Goal: Book appointment/travel/reservation

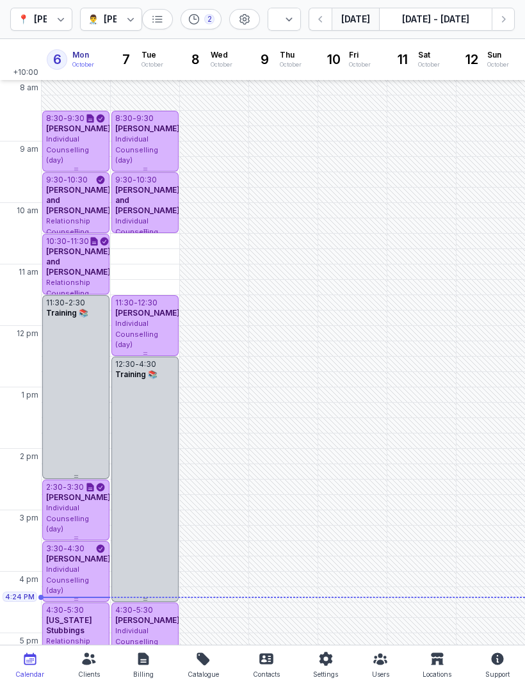
select select "week"
click at [505, 29] on button "Next week" at bounding box center [503, 19] width 23 height 23
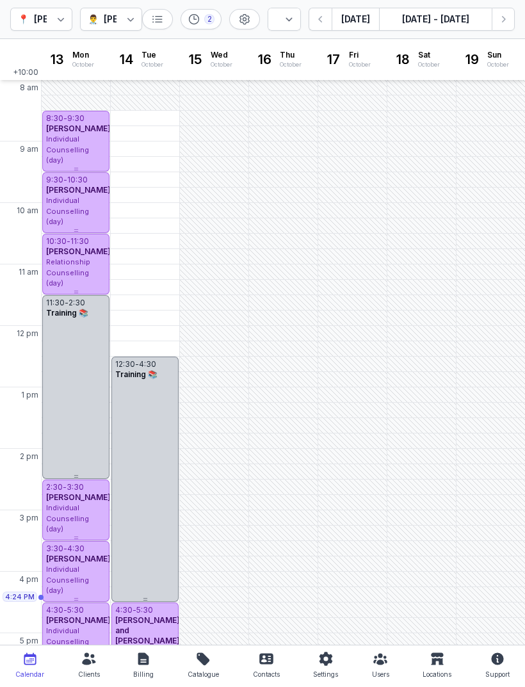
click at [507, 15] on icon "button" at bounding box center [503, 19] width 13 height 13
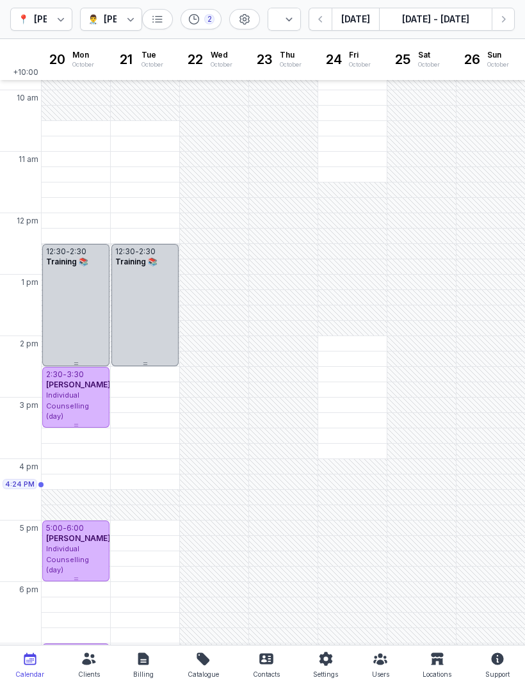
scroll to position [112, 0]
click at [61, 437] on div "3:30 PM - Mon" at bounding box center [74, 436] width 61 height 13
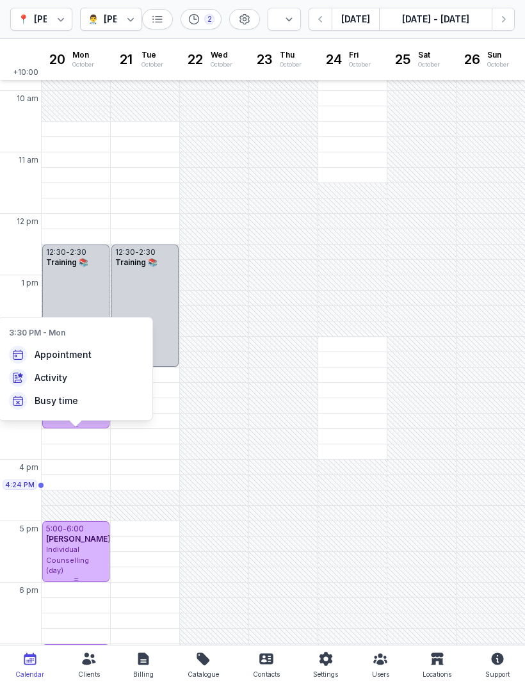
click at [73, 353] on span "Appointment" at bounding box center [63, 354] width 57 height 13
select select
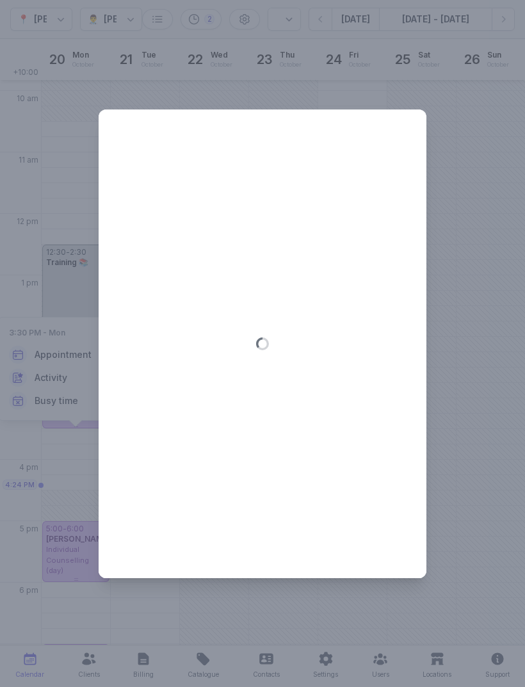
type input "[DATE]"
select select "15:30"
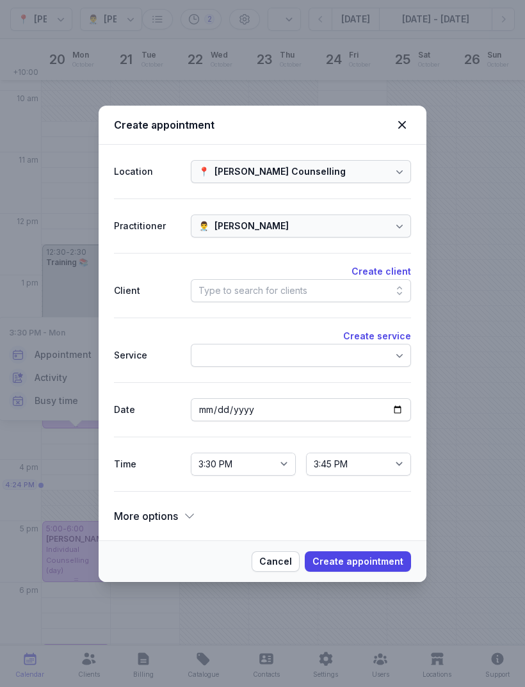
click at [286, 281] on div "Type to search for clients" at bounding box center [301, 290] width 220 height 23
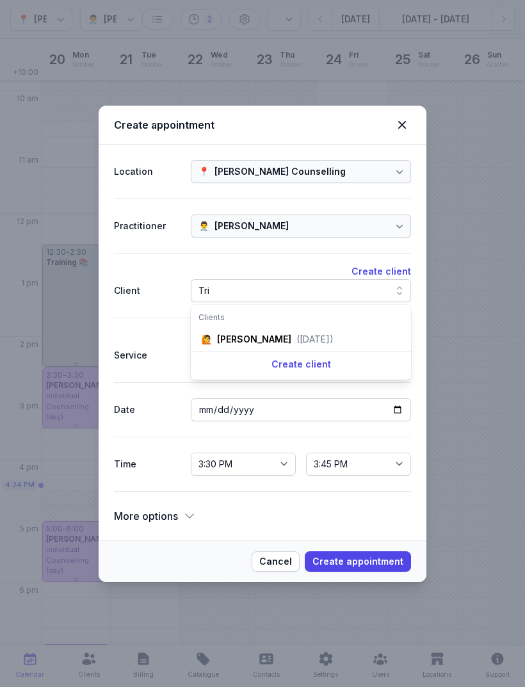
type input "Tri"
click at [285, 351] on div "Create client" at bounding box center [301, 364] width 220 height 26
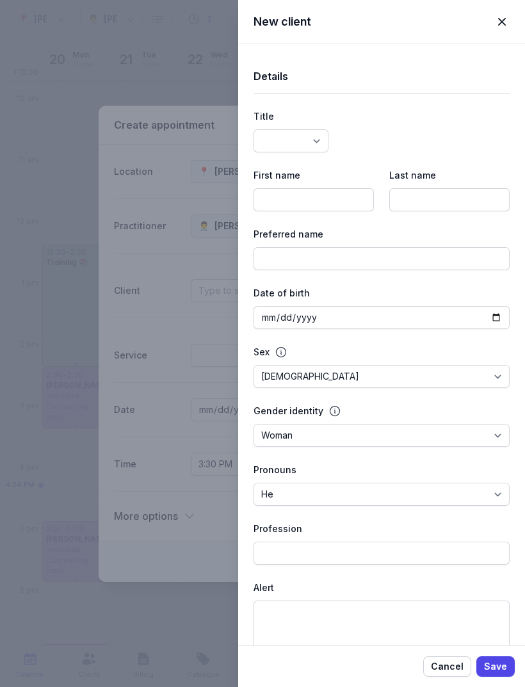
click at [506, 14] on span "button" at bounding box center [502, 22] width 28 height 28
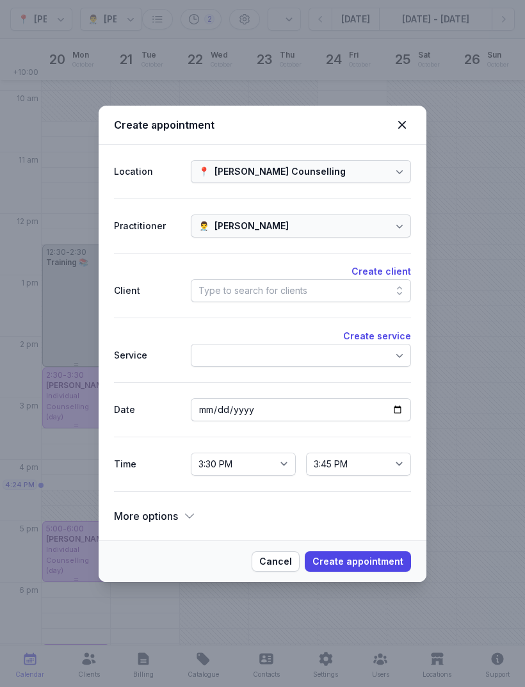
click at [293, 293] on div "Type to search for clients" at bounding box center [252, 290] width 109 height 15
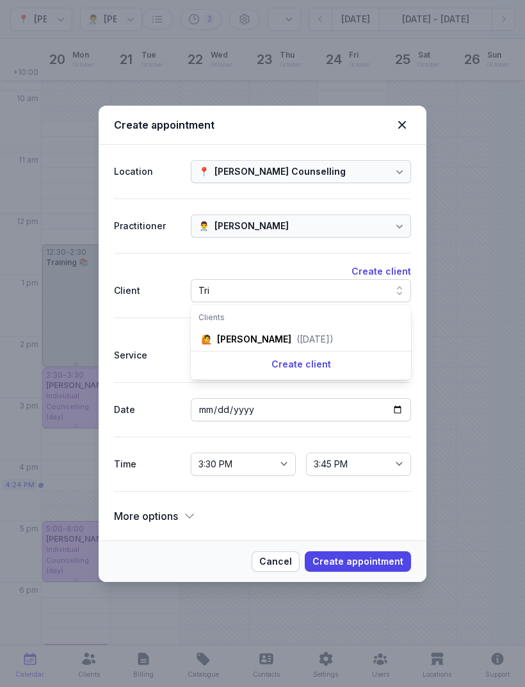
type input "Tri"
click at [311, 333] on div "([DATE])" at bounding box center [314, 339] width 37 height 13
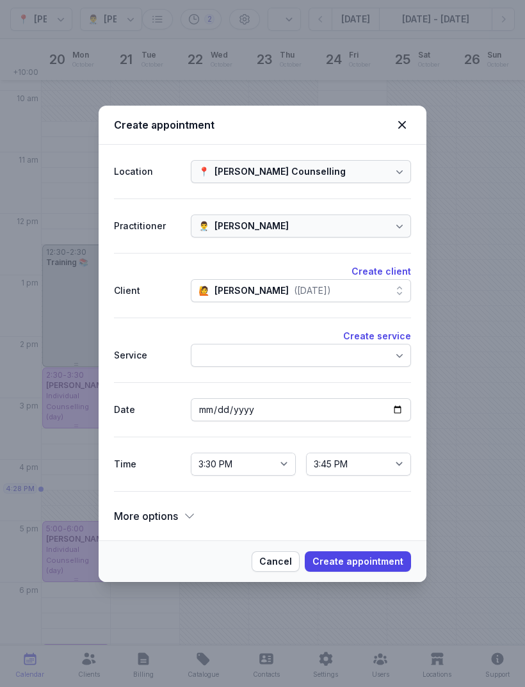
click at [302, 361] on div at bounding box center [301, 355] width 220 height 23
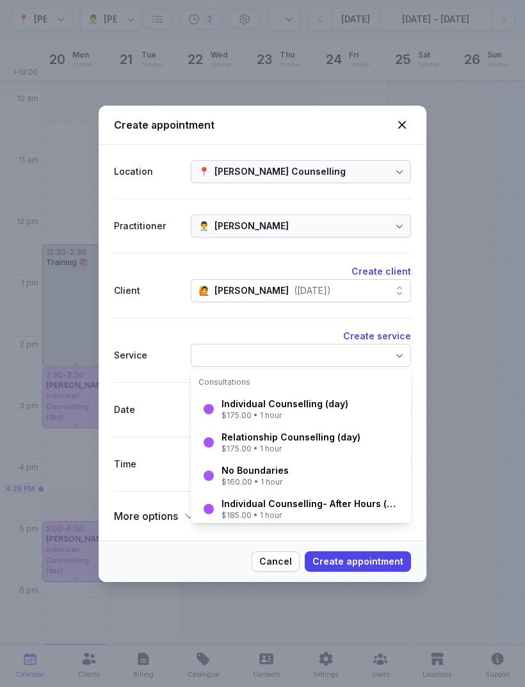
click at [324, 408] on div "Individual Counselling (day)" at bounding box center [285, 404] width 127 height 13
select select "16:30"
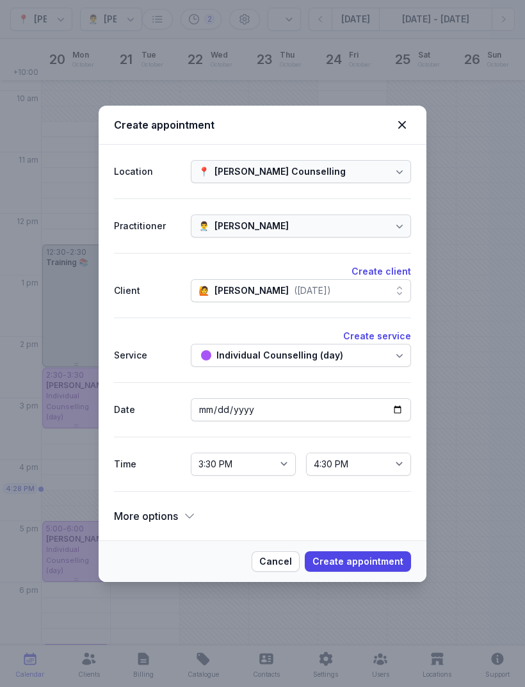
click at [372, 558] on span "Create appointment" at bounding box center [357, 561] width 91 height 15
select select
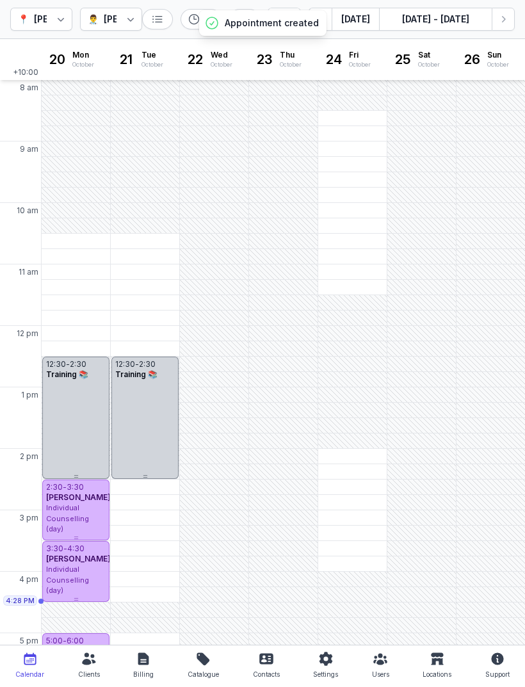
scroll to position [0, 0]
